Goal: Complete application form: Complete application form

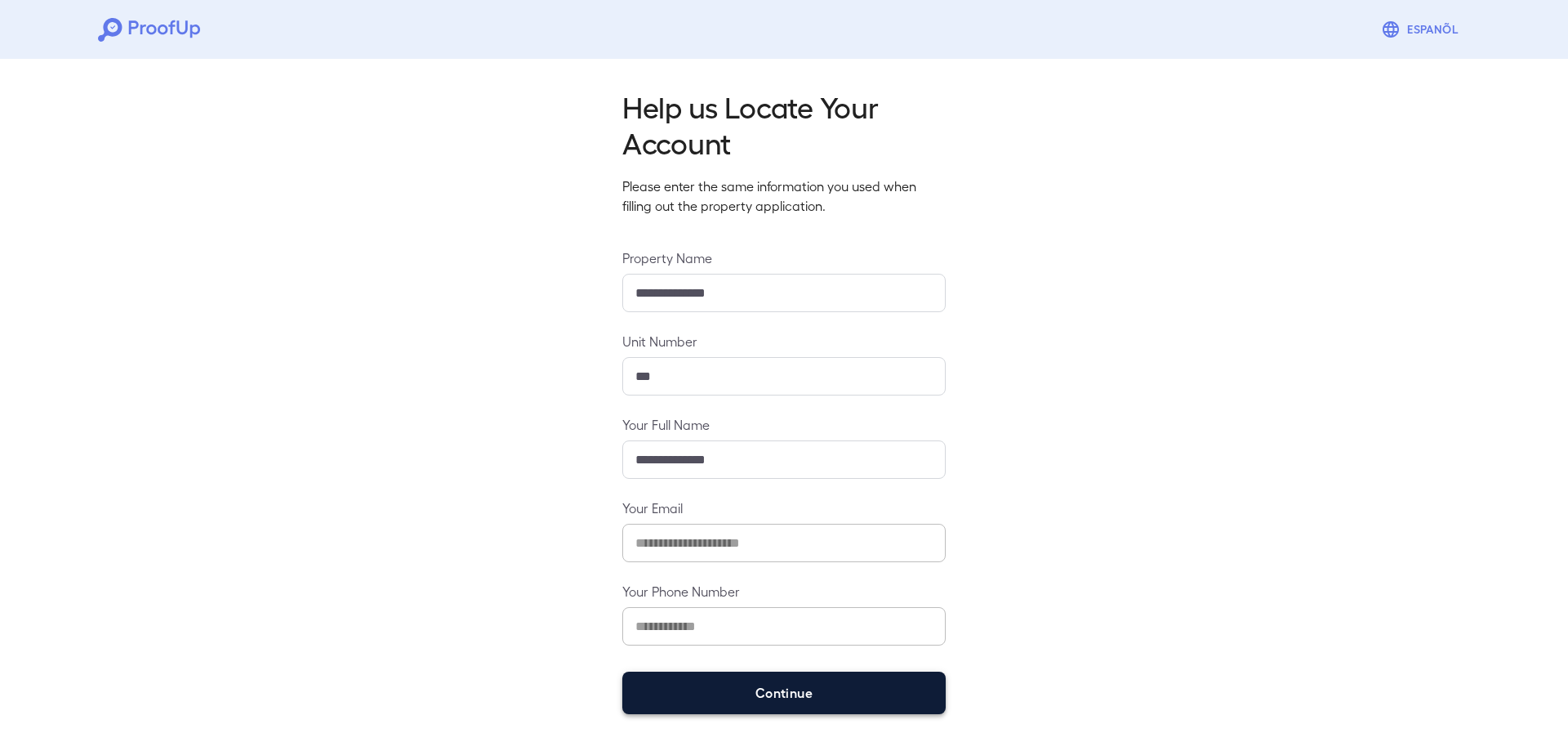
click at [777, 706] on button "Continue" at bounding box center [784, 693] width 323 height 43
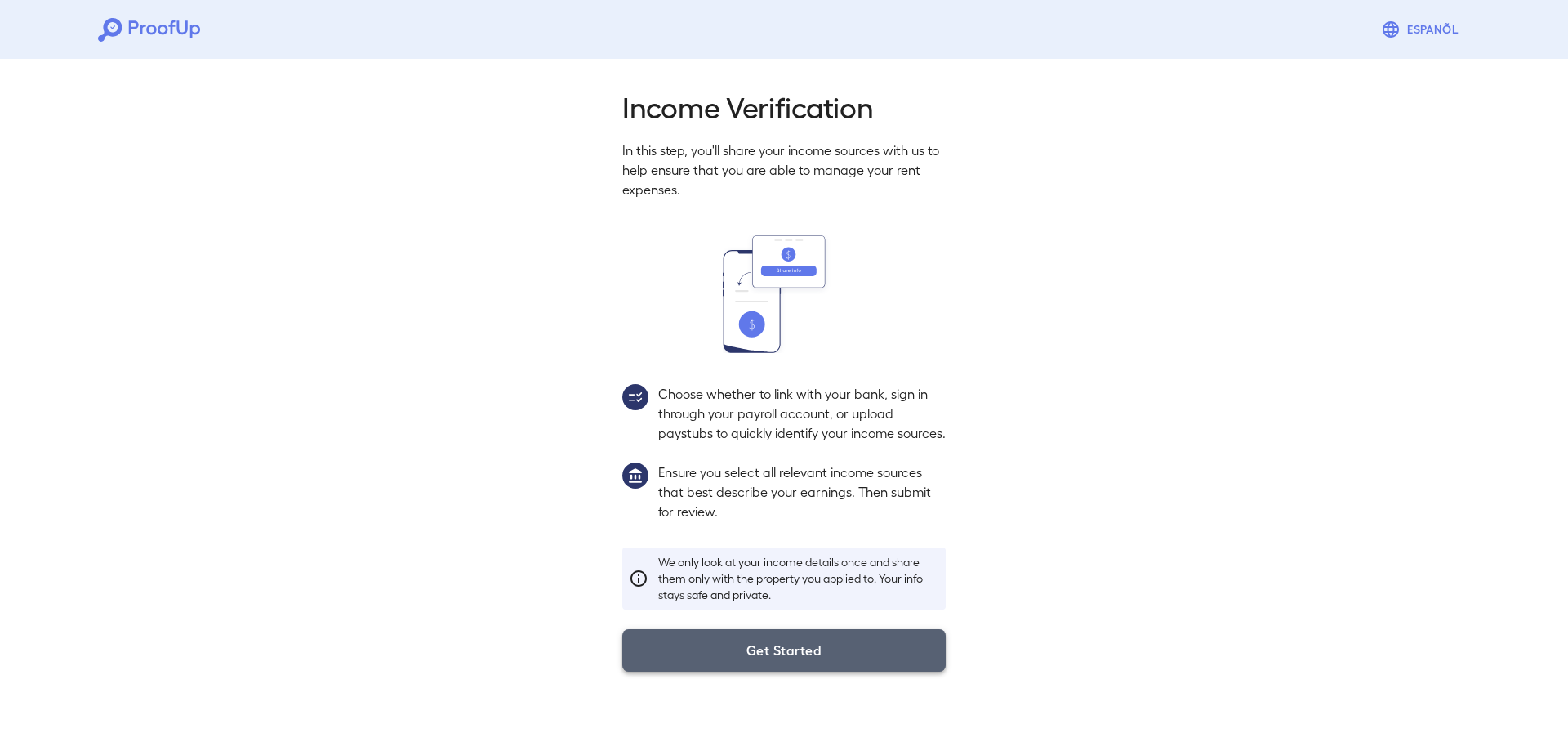
click at [790, 667] on button "Get Started" at bounding box center [784, 650] width 323 height 43
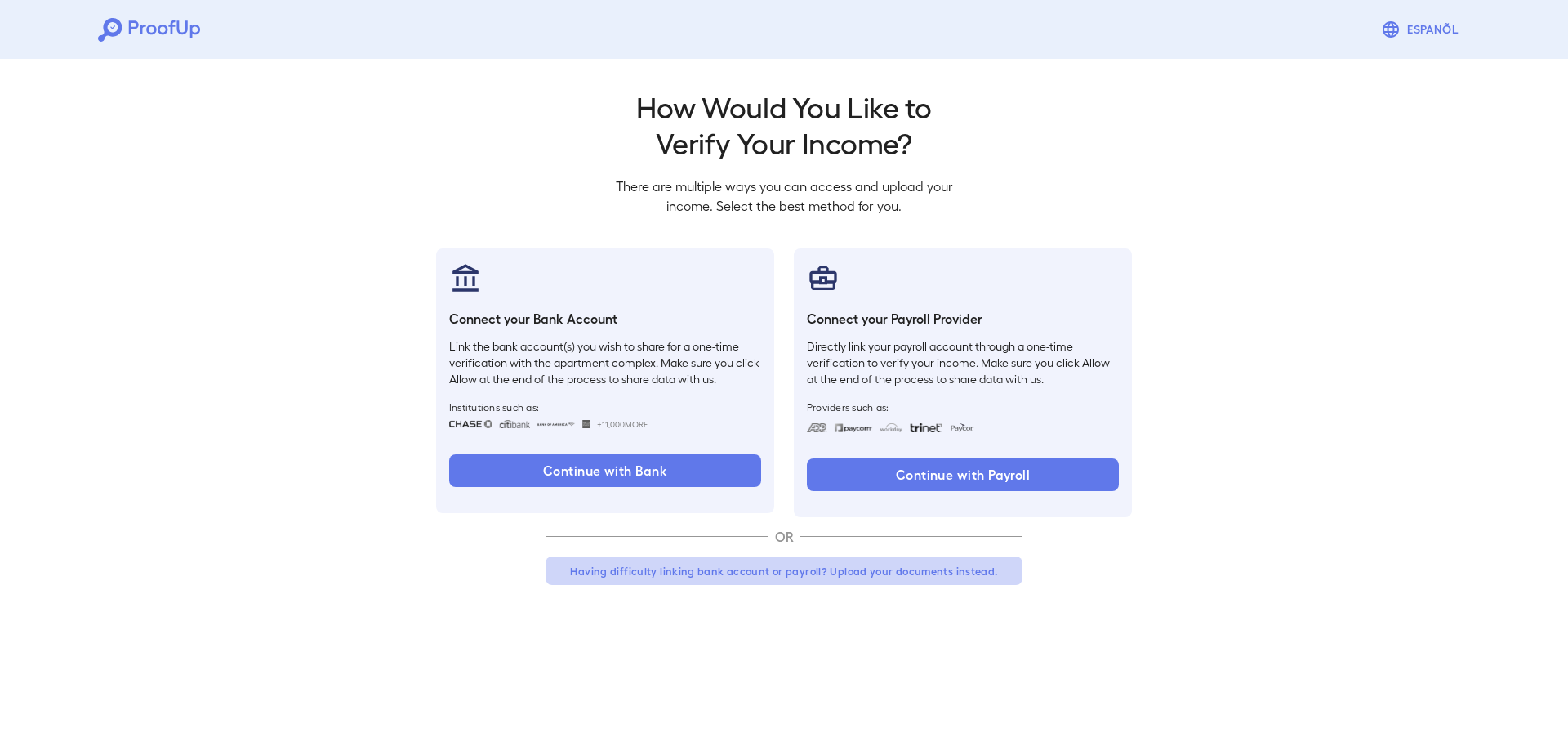
click at [720, 572] on button "Having difficulty linking bank account or payroll? Upload your documents instea…" at bounding box center [783, 570] width 477 height 29
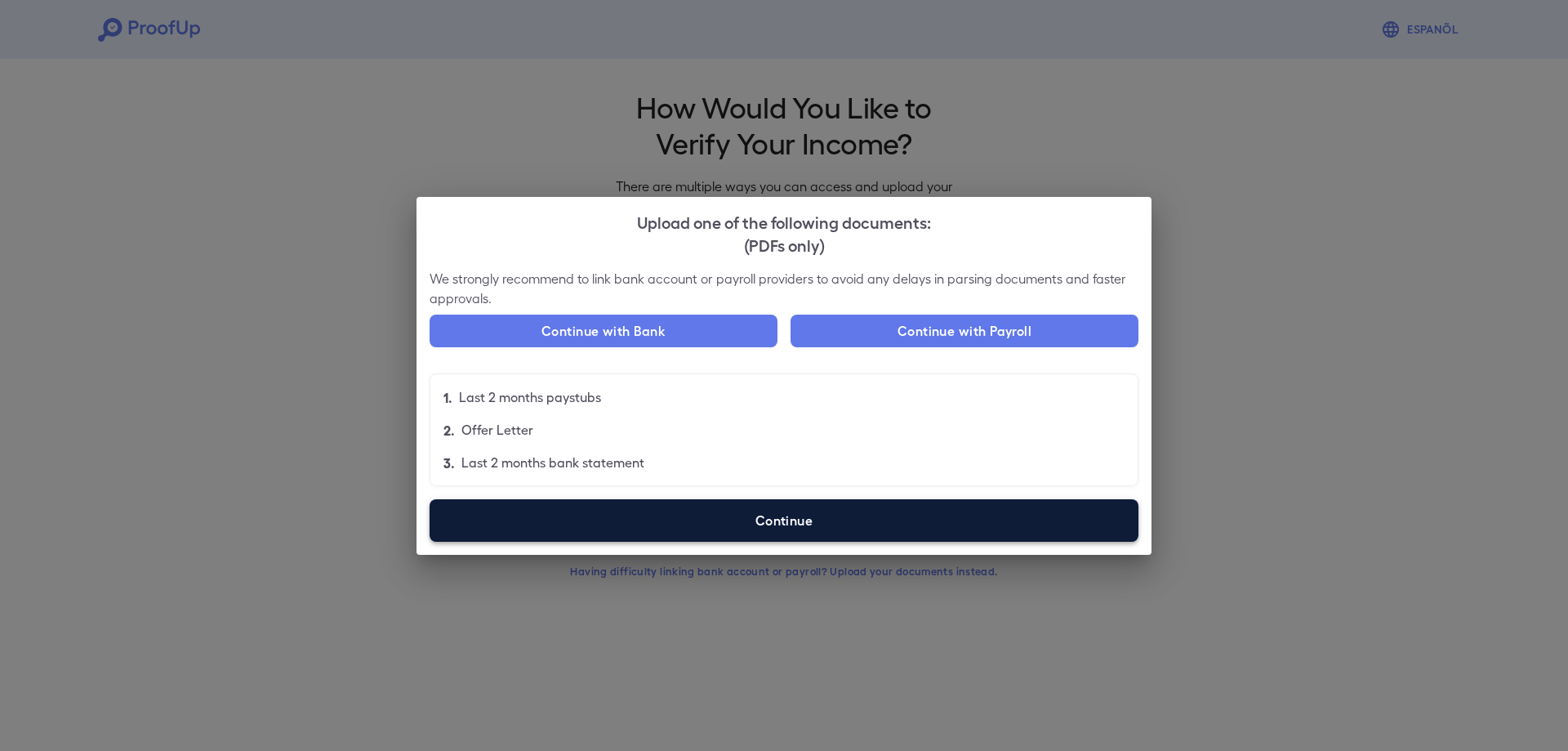
click at [783, 529] on label "Continue" at bounding box center [784, 520] width 709 height 43
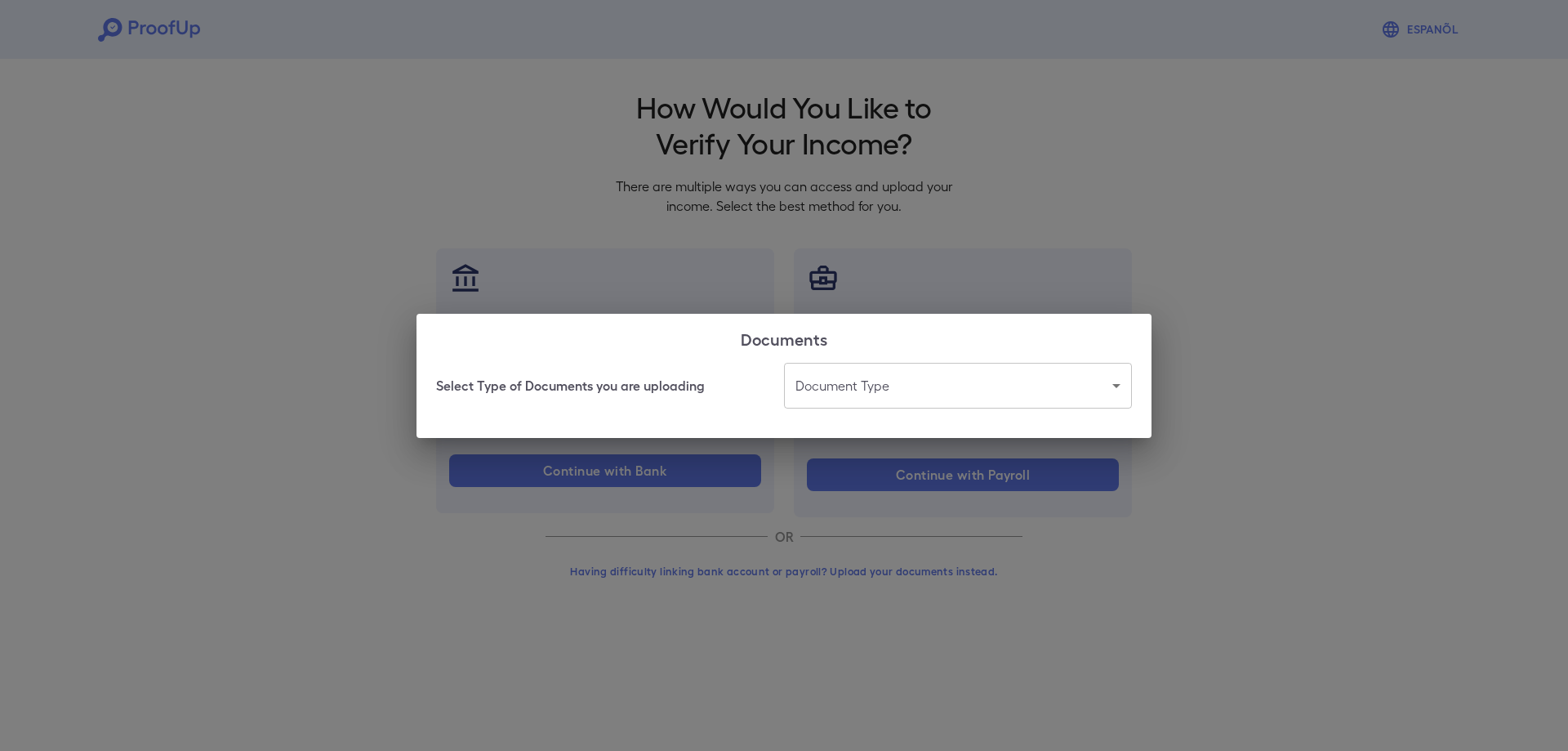
click at [1101, 383] on body "Espanõl Go back How Would You Like to Verify Your Income? There are multiple wa…" at bounding box center [784, 312] width 1568 height 624
